Goal: Use online tool/utility: Utilize a website feature to perform a specific function

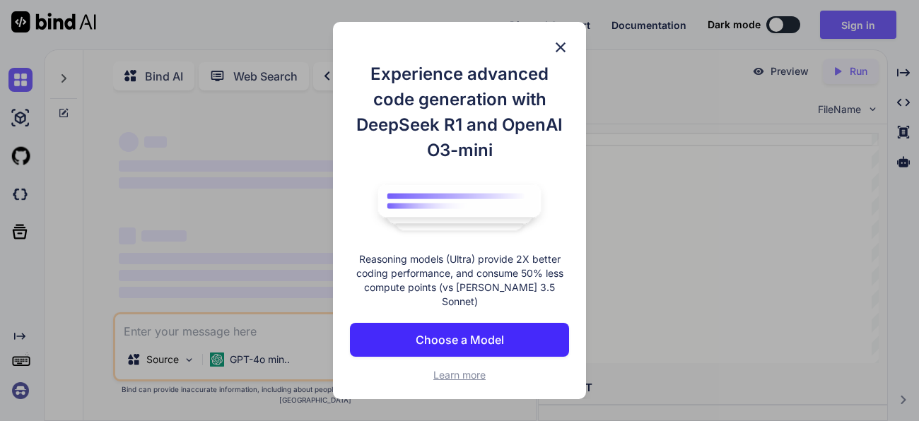
click at [478, 331] on p "Choose a Model" at bounding box center [460, 339] width 88 height 17
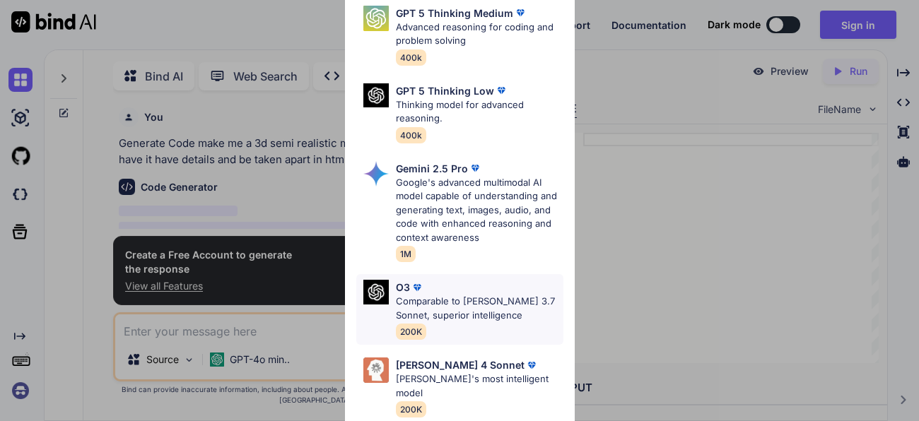
scroll to position [5, 0]
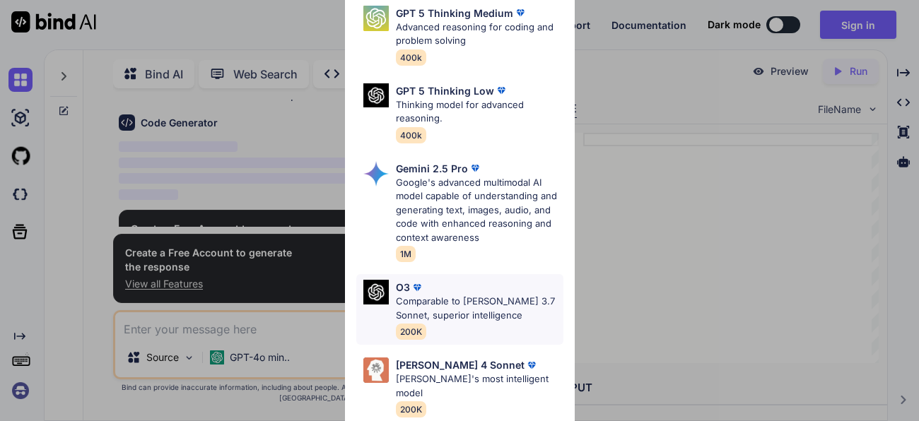
type textarea "x"
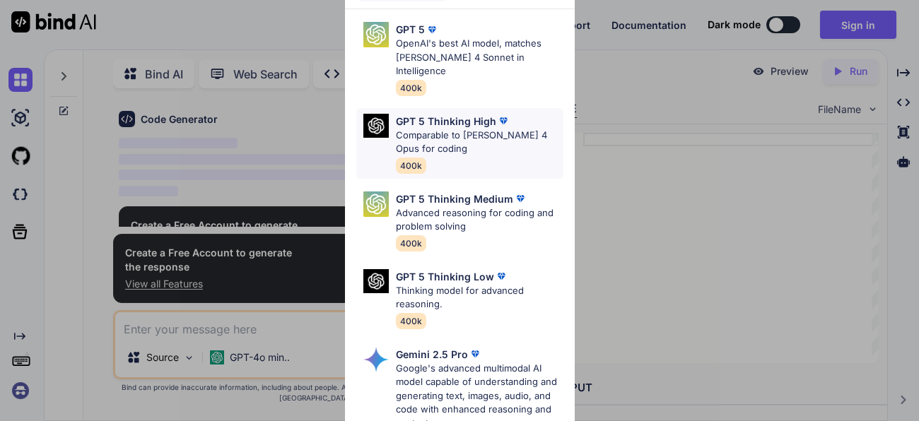
click at [454, 114] on p "GPT 5 Thinking High" at bounding box center [446, 121] width 100 height 15
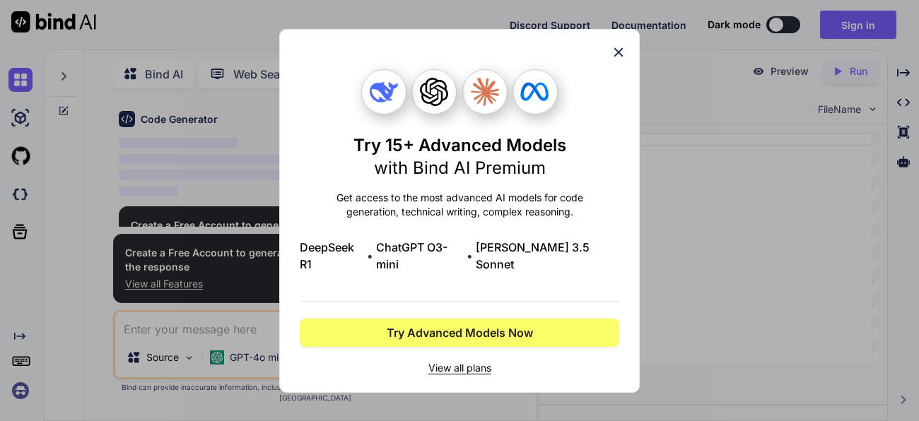
click at [627, 65] on div "Try 15+ Advanced Models with Bind AI Premium Get access to the most advanced AI…" at bounding box center [459, 211] width 360 height 364
click at [616, 57] on icon at bounding box center [618, 51] width 9 height 9
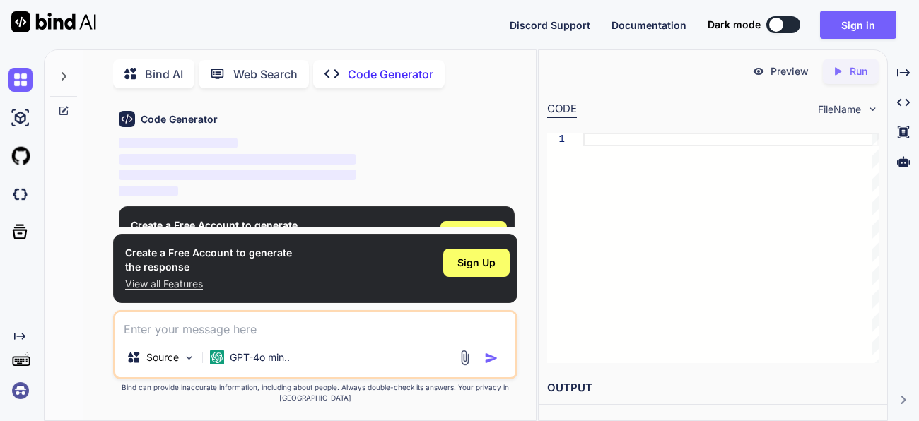
click at [181, 291] on p "View all Features" at bounding box center [208, 284] width 167 height 14
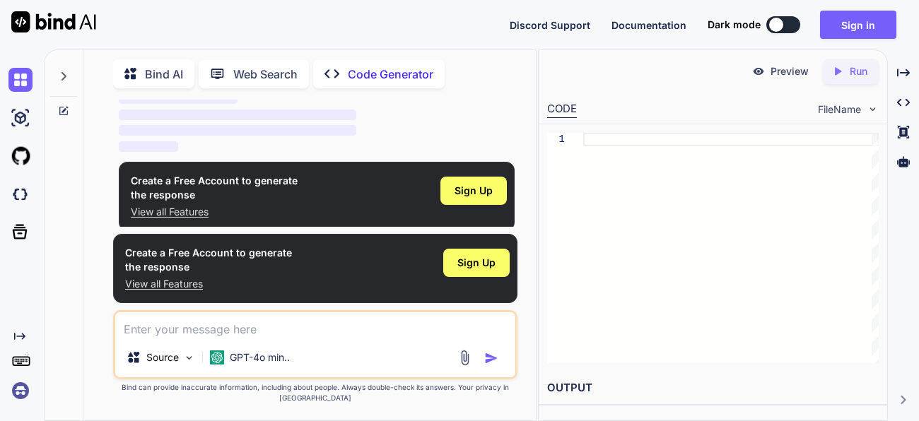
scroll to position [111, 0]
click at [650, 144] on div at bounding box center [730, 248] width 295 height 230
click at [435, 125] on p "‌" at bounding box center [317, 130] width 396 height 16
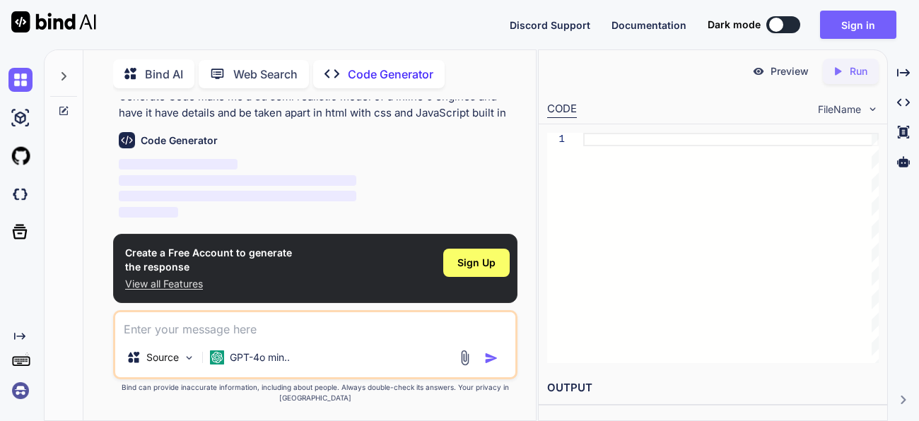
scroll to position [111, 0]
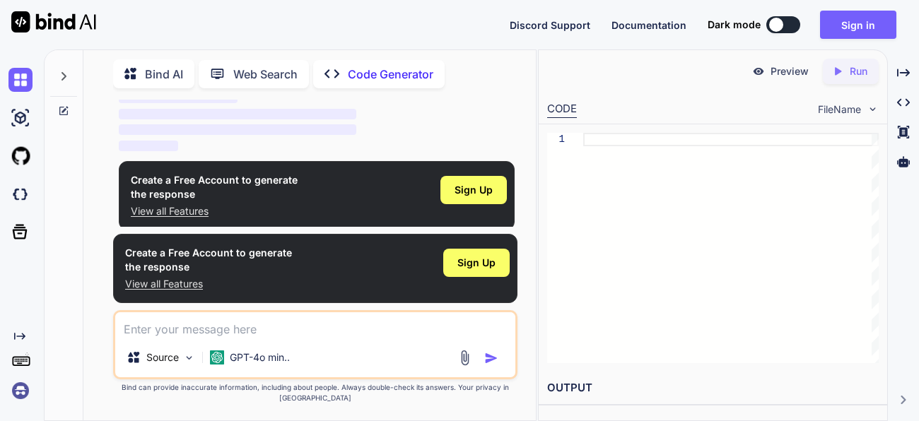
click at [252, 338] on textarea at bounding box center [315, 324] width 400 height 25
paste textarea "make me a 3d semi realistic model of a inline 6 engines and have it have detail…"
type textarea "make me a 3d semi realistic model of a inline 6 engines and have it have detail…"
type textarea "x"
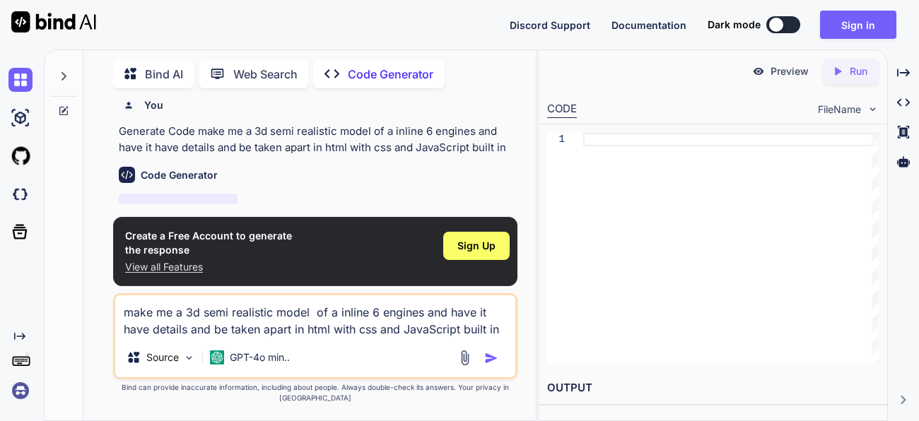
scroll to position [0, 0]
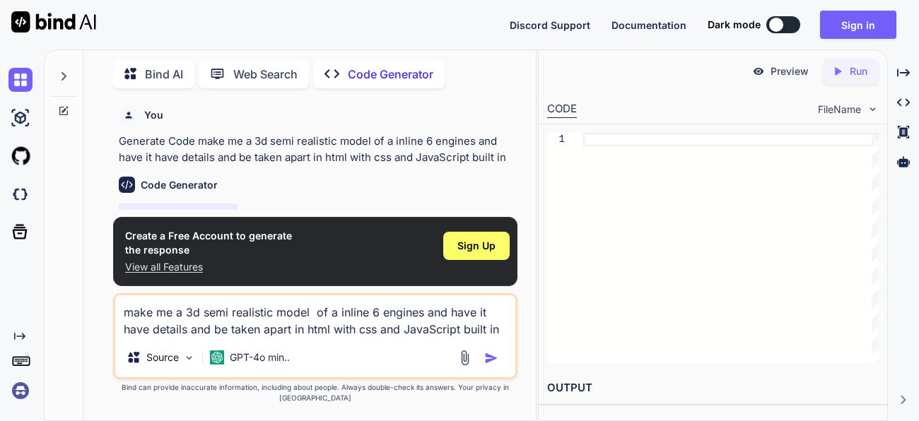
type textarea "make me a 3d semi realistic model of a inline 6 engines and have it have detail…"
click at [486, 365] on img "button" at bounding box center [491, 358] width 14 height 14
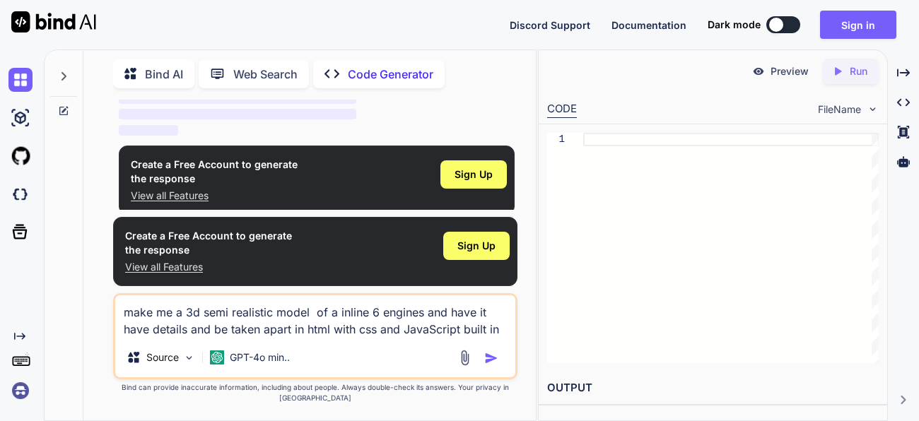
scroll to position [127, 0]
click at [596, 401] on h2 "OUTPUT" at bounding box center [712, 388] width 348 height 33
drag, startPoint x: 598, startPoint y: 409, endPoint x: 609, endPoint y: 363, distance: 47.3
click at [609, 370] on div "Preview Created with Pixso. Run CODE FileName 1 OUTPUT" at bounding box center [712, 232] width 348 height 364
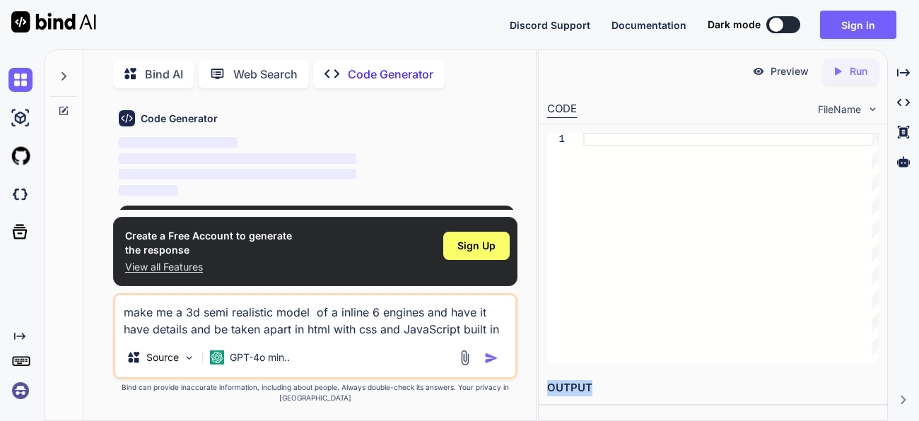
scroll to position [66, 0]
click at [777, 23] on div at bounding box center [776, 25] width 14 height 14
type textarea "x"
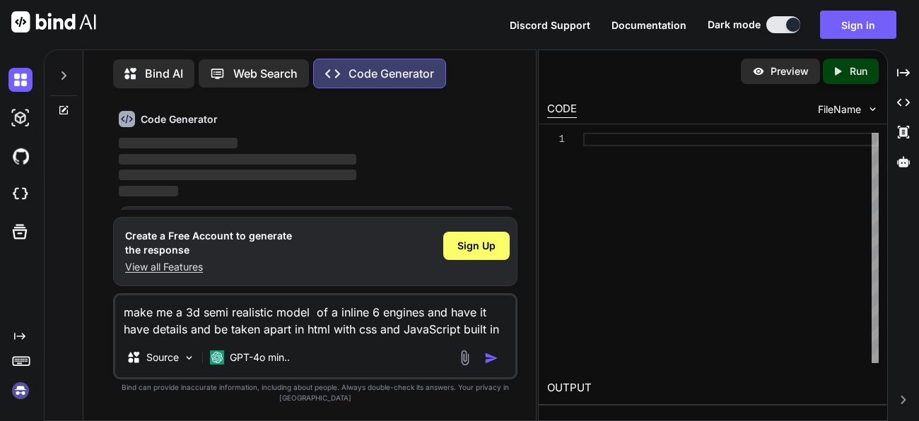
click at [518, 237] on div "You Generate Code make me a 3d semi realistic model of a inline 6 engines and h…" at bounding box center [315, 260] width 441 height 321
click at [502, 237] on div "Create a Free Account to generate the response View all Features Sign Up" at bounding box center [315, 251] width 404 height 69
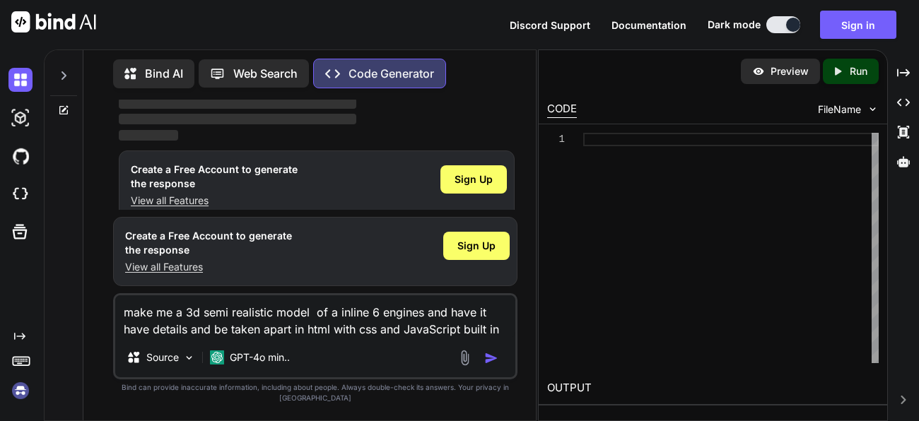
scroll to position [0, 0]
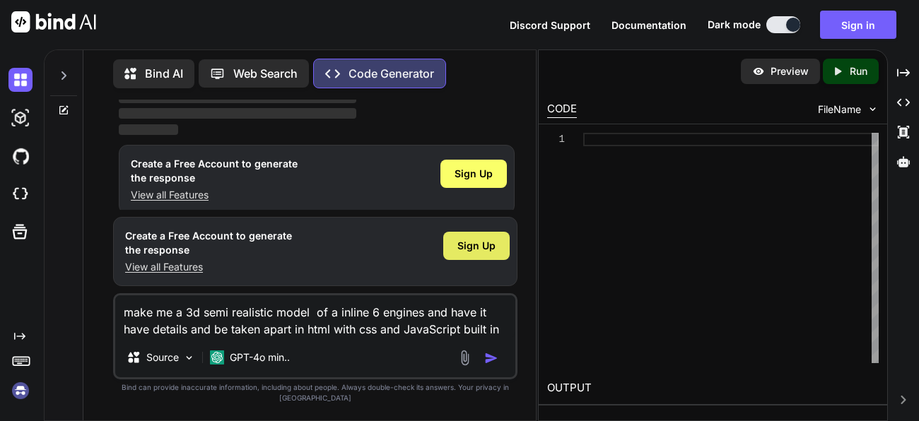
click at [475, 253] on span "Sign Up" at bounding box center [476, 246] width 38 height 14
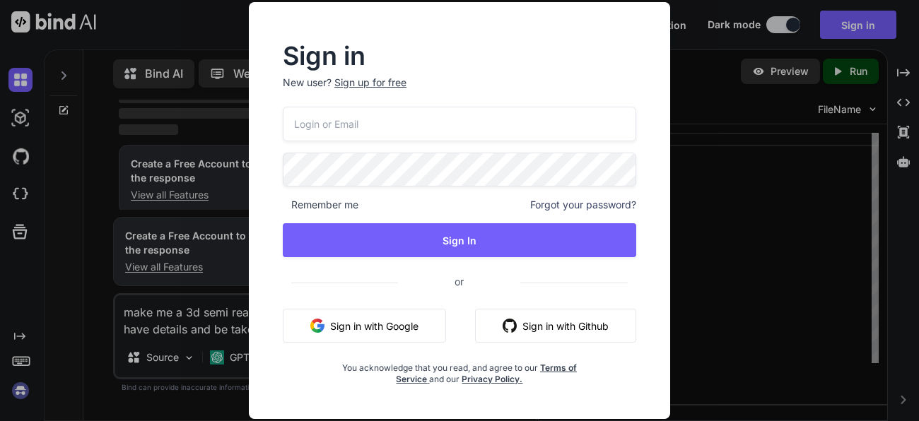
click at [688, 45] on div "Sign in New user? Sign up for free Remember me Forgot your password? Sign In or…" at bounding box center [459, 211] width 459 height 418
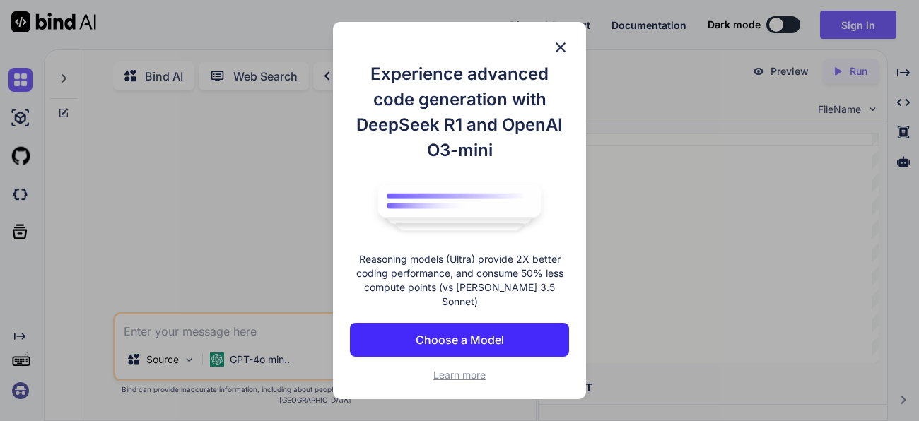
click at [554, 52] on img at bounding box center [560, 47] width 17 height 17
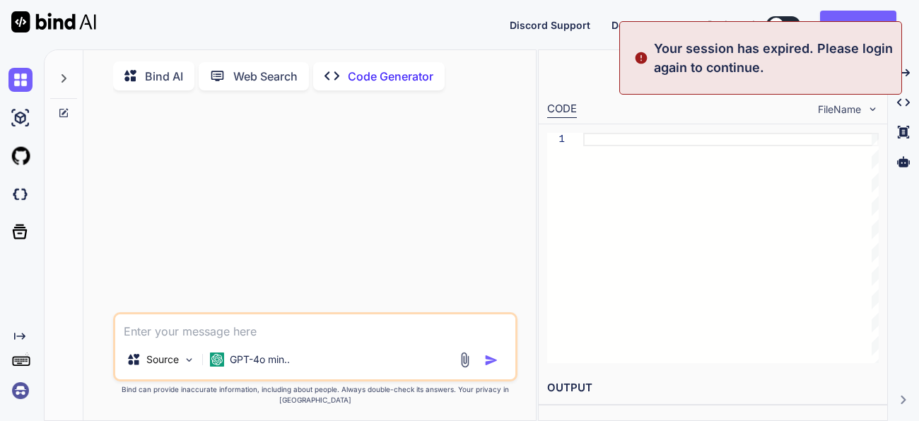
click at [769, 20] on div "Discord Support Documentation Dark mode Sign in Created with Pixso. Created wit…" at bounding box center [459, 210] width 919 height 421
click at [788, 16] on button at bounding box center [783, 24] width 34 height 17
type textarea "x"
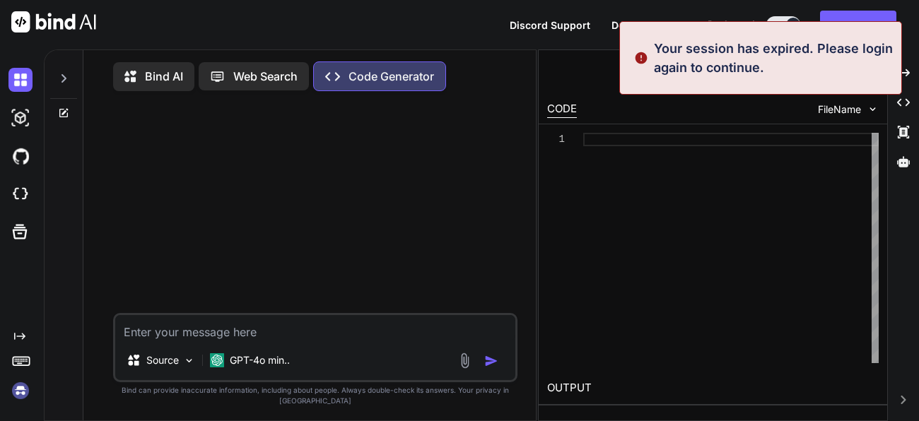
click at [249, 341] on textarea at bounding box center [315, 327] width 400 height 25
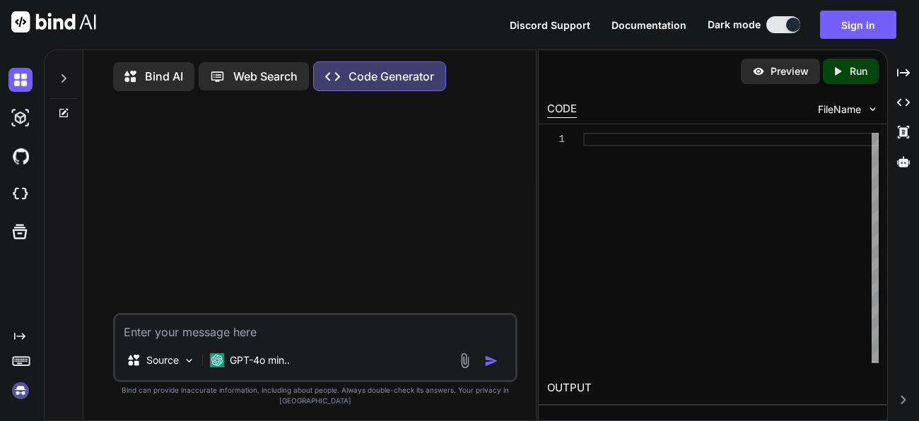
paste textarea "make me a 3d semi realistic model of a inline 6 engines and have it have detail…"
type textarea "make me a 3d semi realistic model of a inline 6 engines and have it have detail…"
type textarea "x"
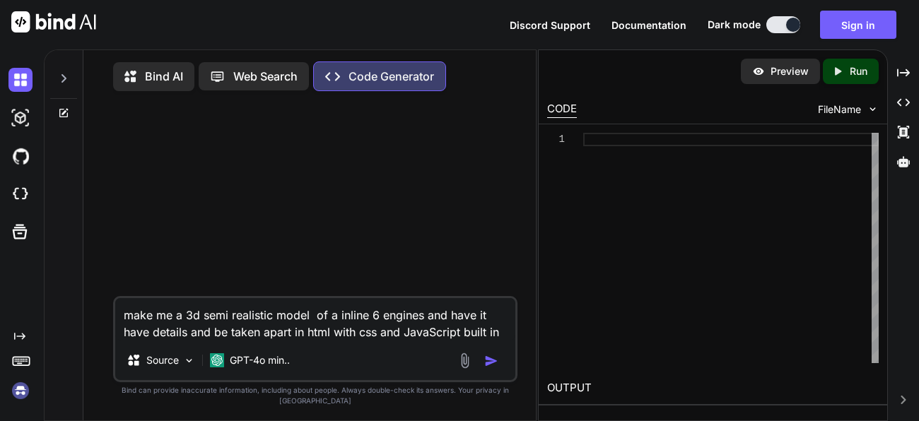
type textarea "make me a 3d semi realistic model of a inline 6 engines and have it have detail…"
click at [497, 368] on img "button" at bounding box center [491, 361] width 14 height 14
type textarea "x"
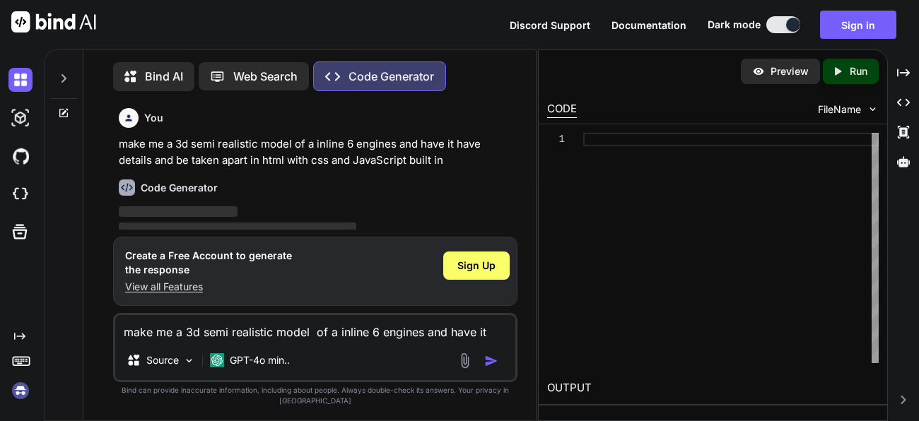
scroll to position [6, 0]
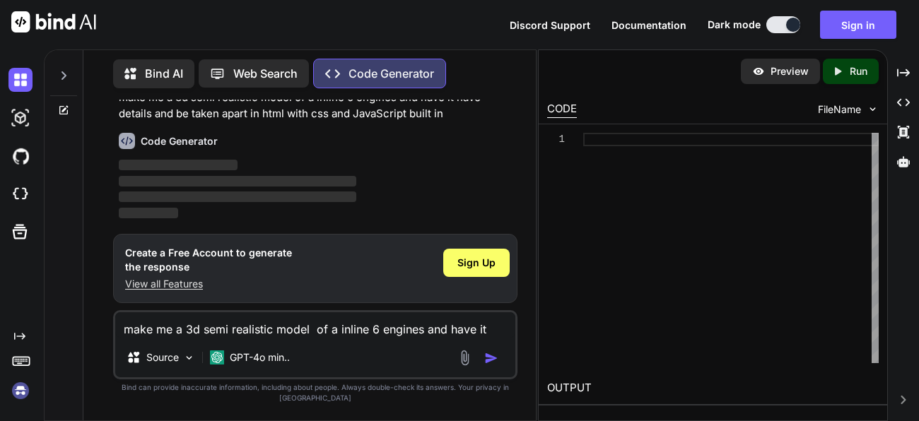
click at [496, 365] on img "button" at bounding box center [491, 358] width 14 height 14
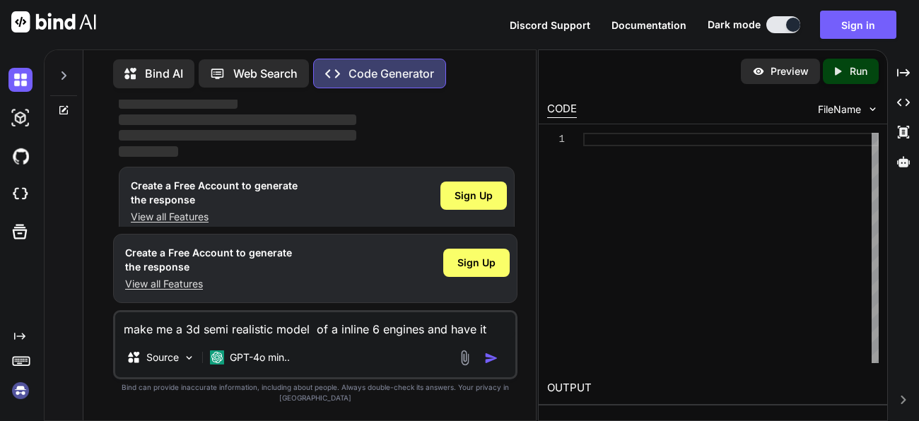
scroll to position [105, 0]
click at [482, 194] on span "Sign Up" at bounding box center [473, 196] width 38 height 14
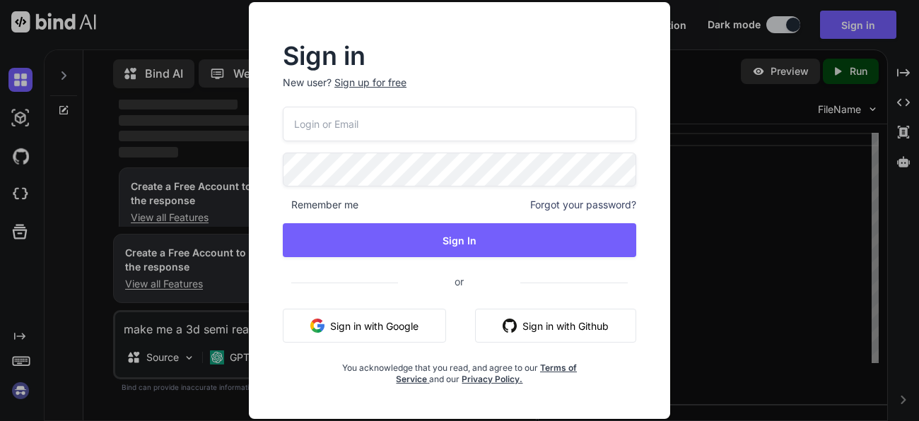
click at [380, 329] on button "Sign in with Google" at bounding box center [364, 326] width 163 height 34
click at [729, 156] on div "Sign in New user? Sign up for free Remember me Forgot your password? Sign In or…" at bounding box center [459, 210] width 919 height 421
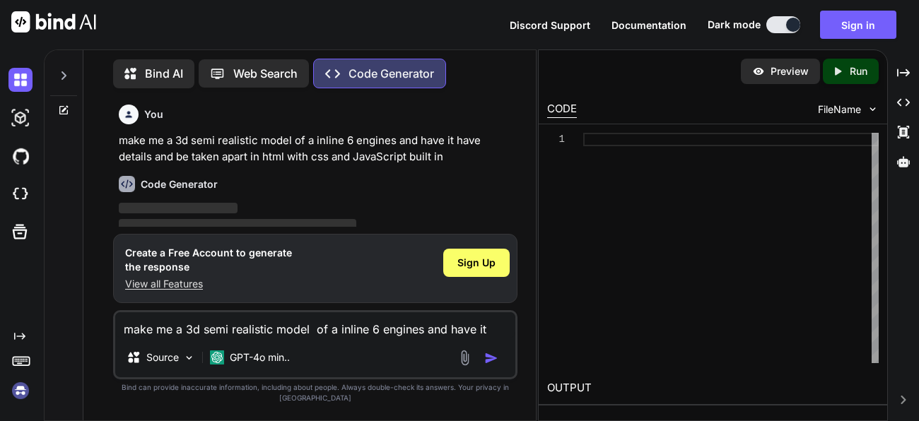
scroll to position [0, 0]
